Goal: Find specific page/section: Find specific page/section

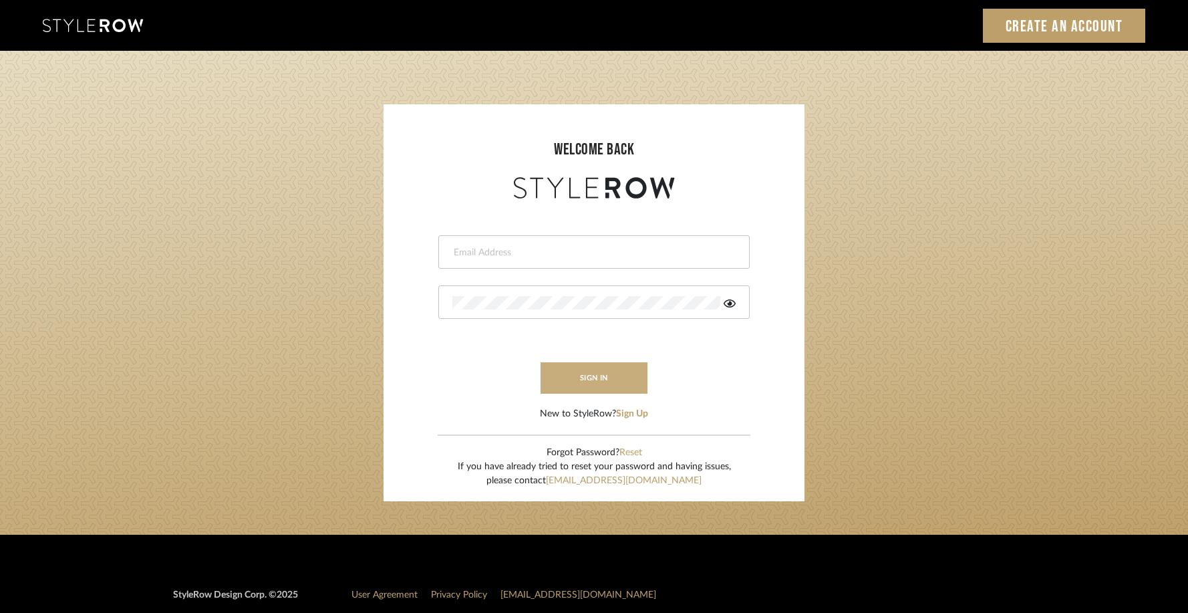
type input "allie@downeyinteriors.com"
click at [585, 381] on button "sign in" at bounding box center [594, 377] width 107 height 31
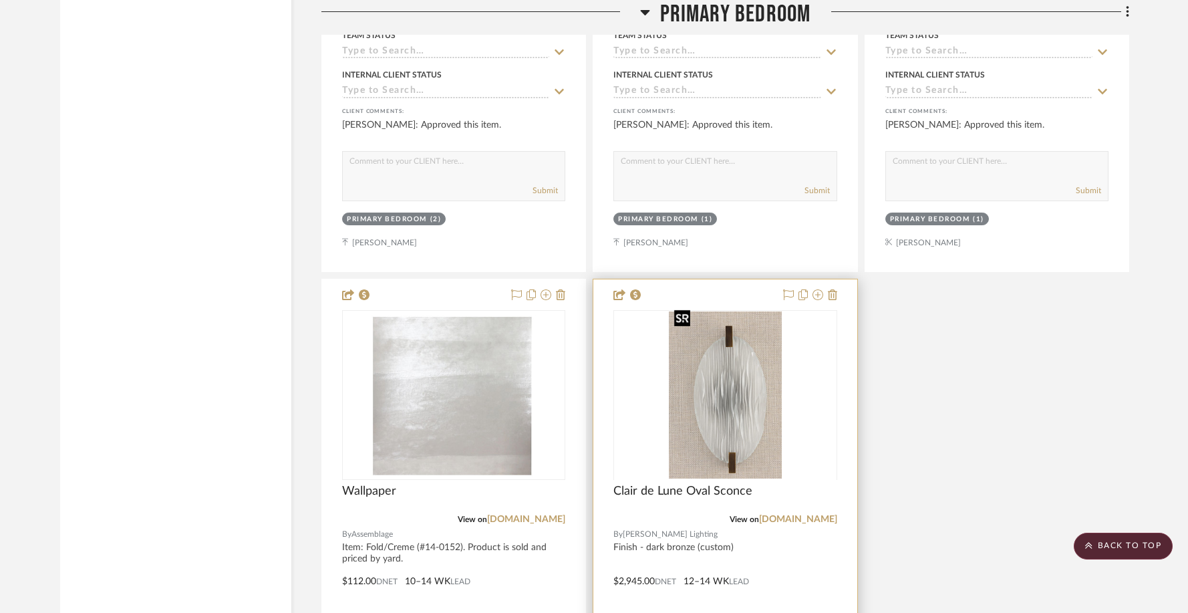
scroll to position [7319, 0]
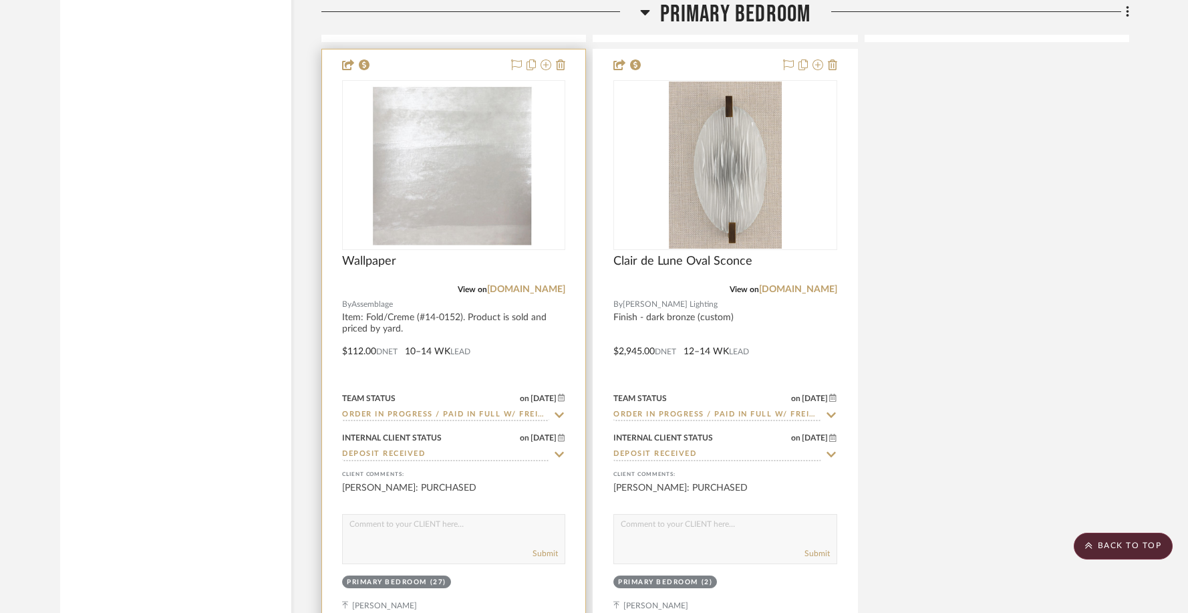
click at [462, 57] on div at bounding box center [453, 341] width 263 height 585
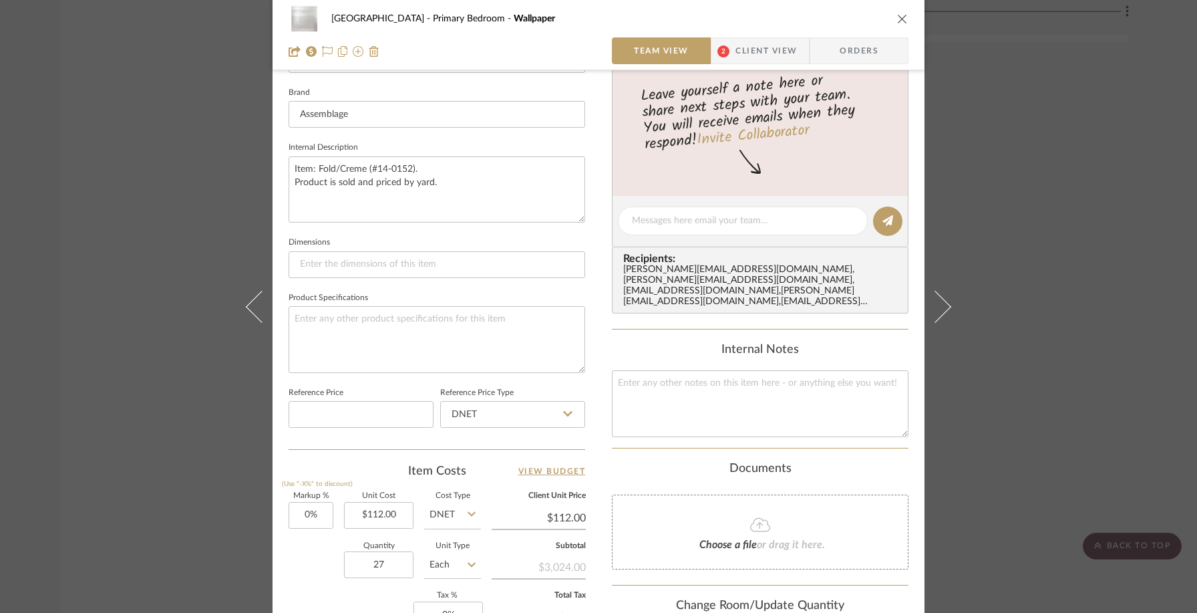
scroll to position [0, 0]
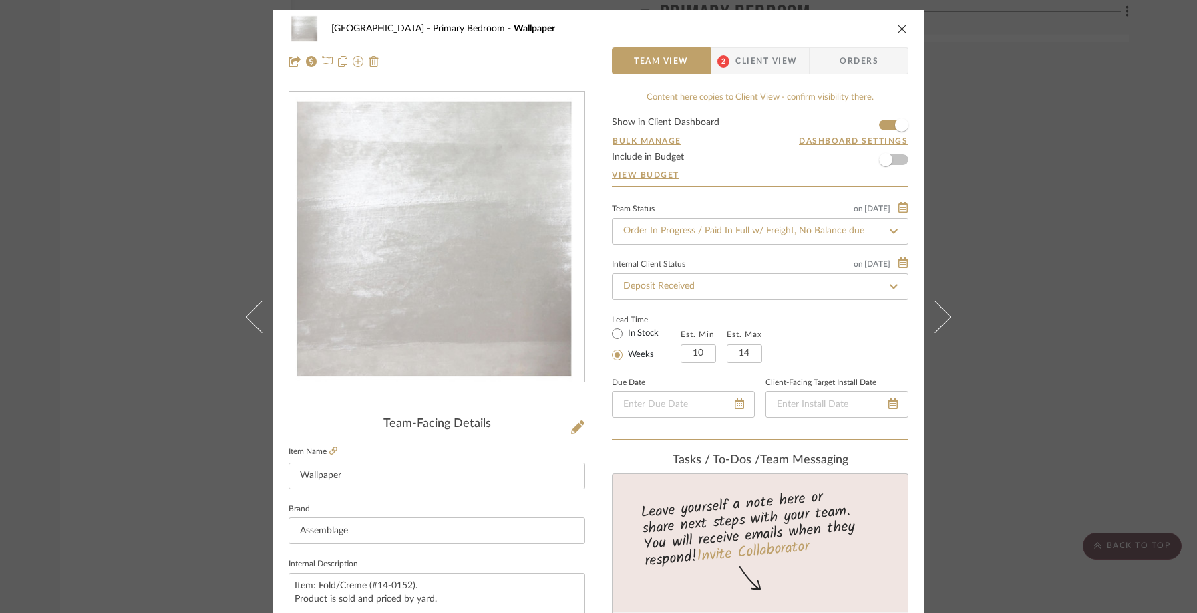
click at [1072, 239] on div "Palm Beach Primary Bedroom Wallpaper Team View 2 Client View Orders Team-Facing…" at bounding box center [598, 306] width 1197 height 613
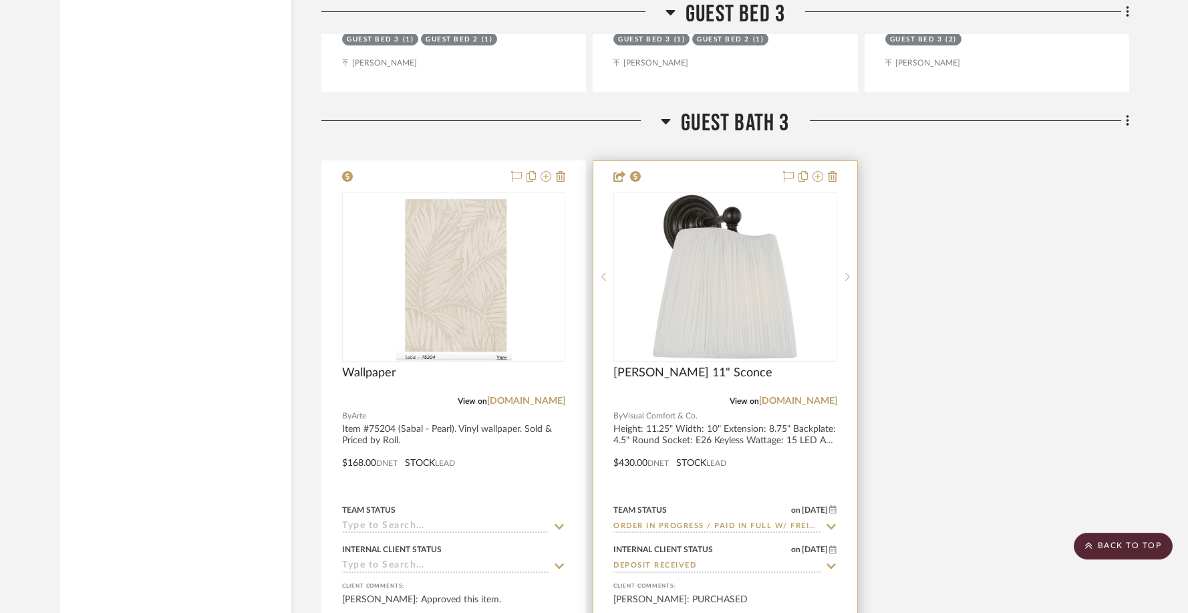
scroll to position [10529, 0]
